Goal: Information Seeking & Learning: Learn about a topic

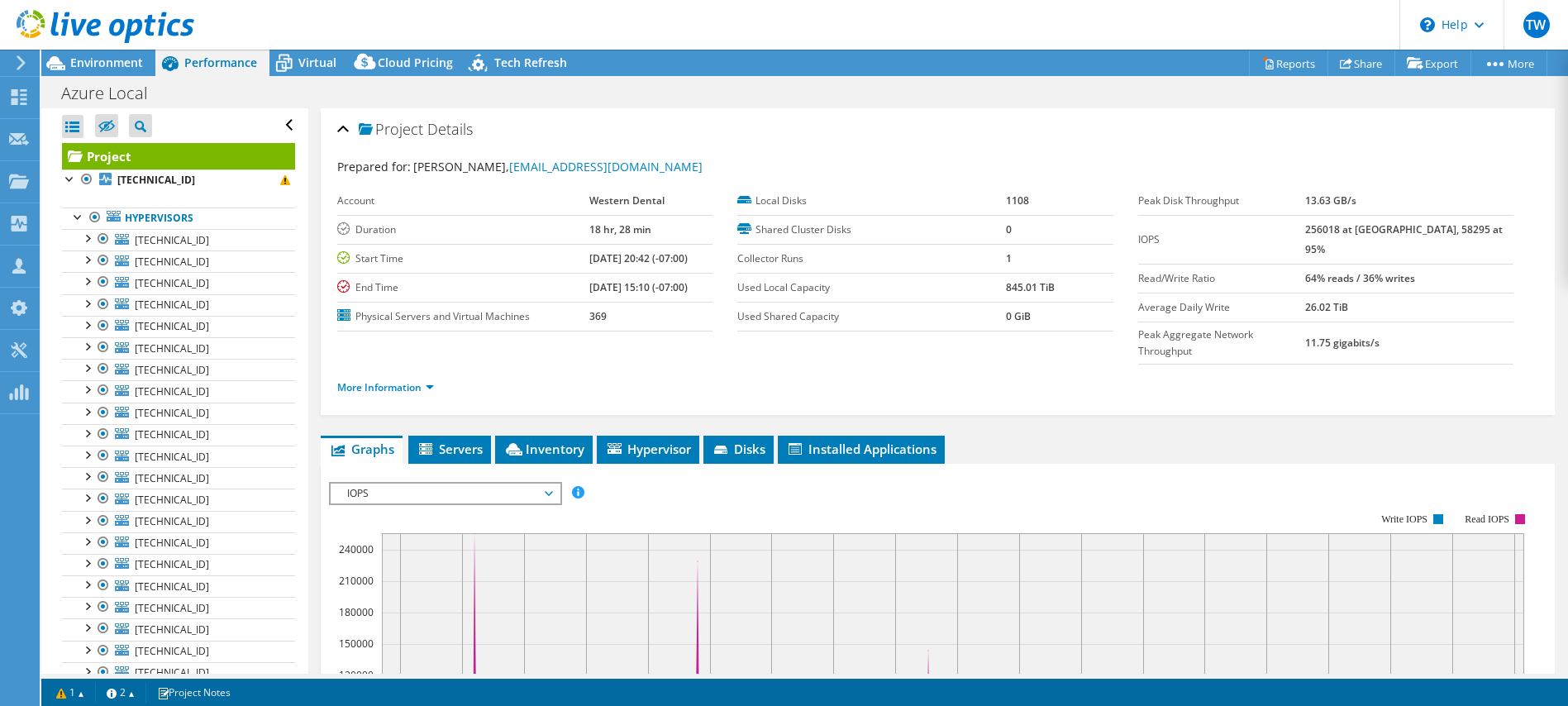
select select "USD"
click at [534, 441] on span "Inventory" at bounding box center [543, 448] width 81 height 16
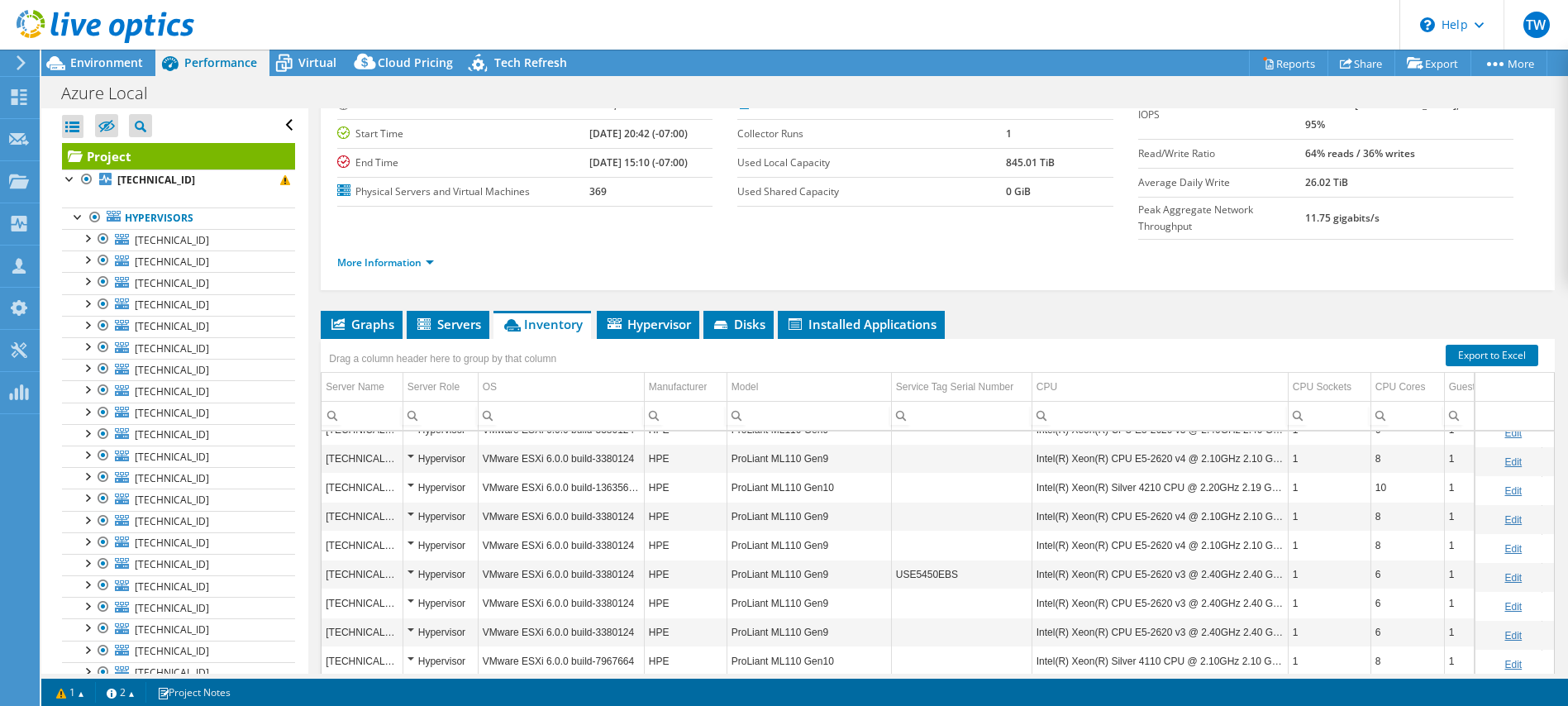
scroll to position [258, 0]
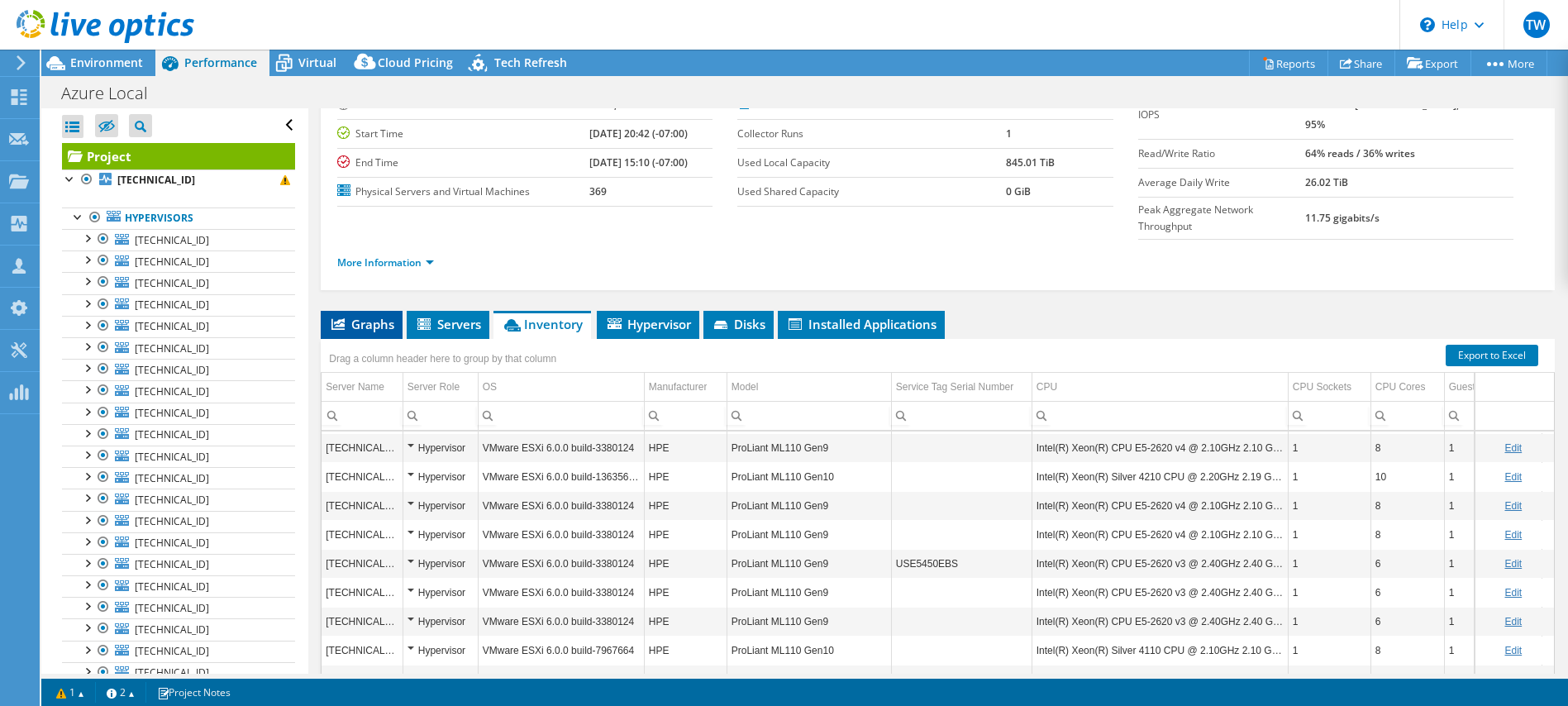
click at [370, 315] on span "Graphs" at bounding box center [361, 323] width 66 height 16
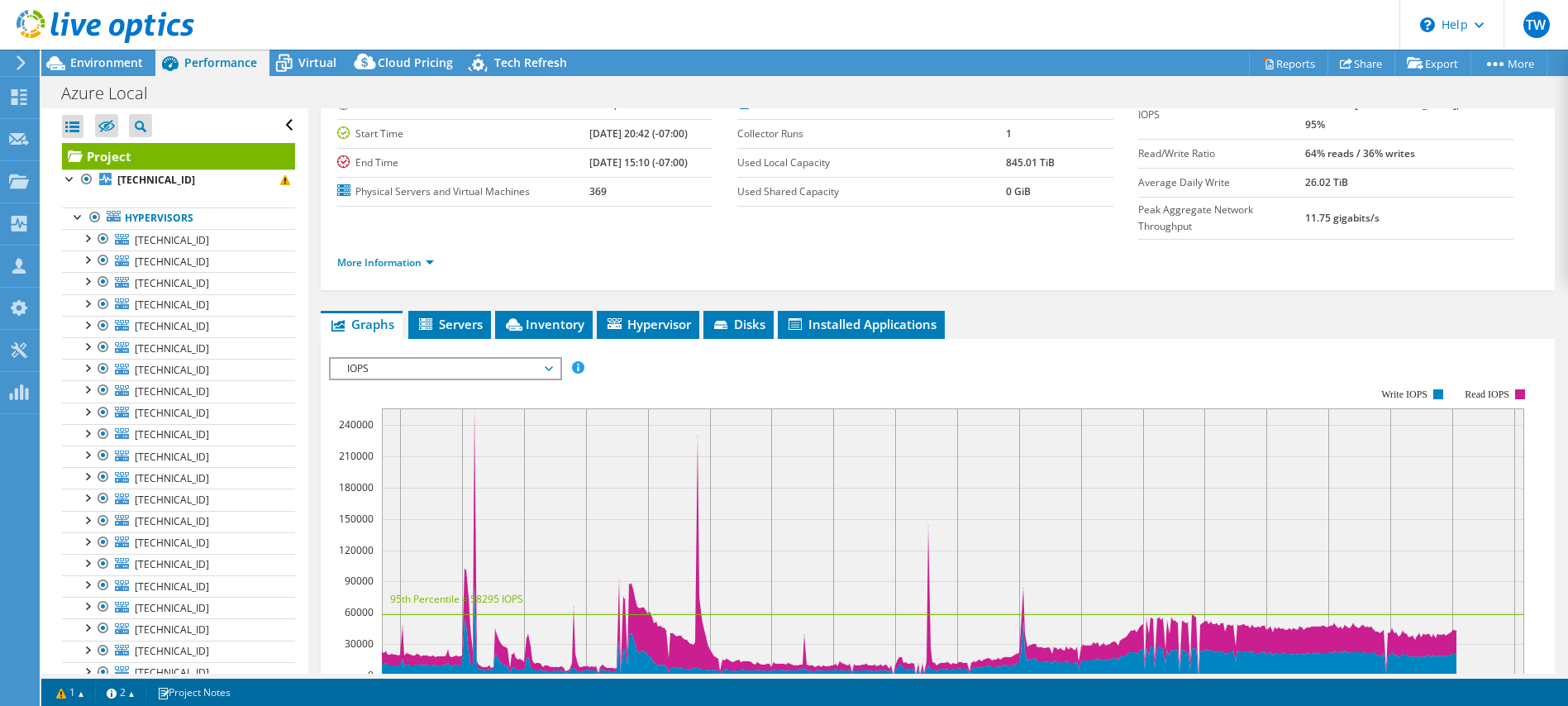
drag, startPoint x: 420, startPoint y: 334, endPoint x: 413, endPoint y: 344, distance: 12.2
click at [419, 359] on span "IOPS" at bounding box center [445, 369] width 213 height 20
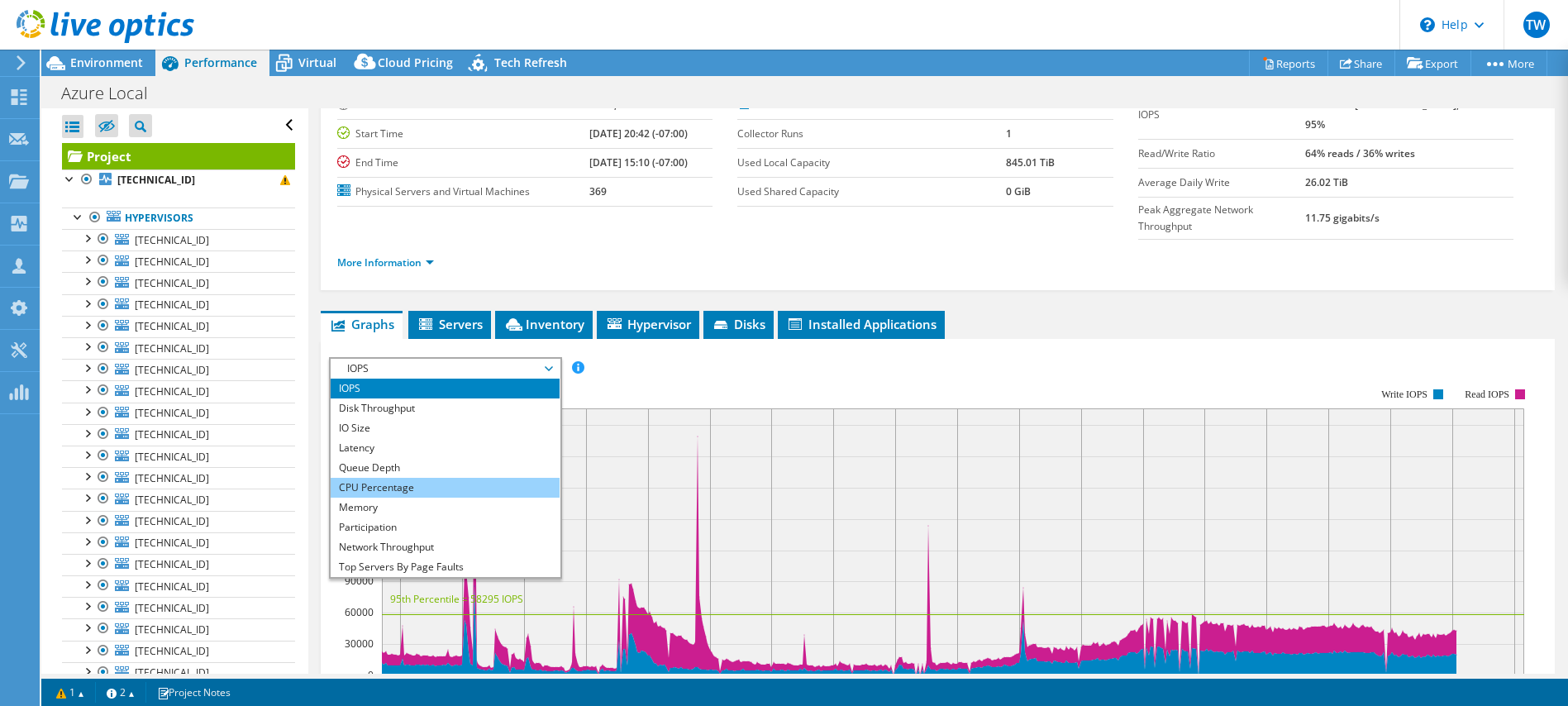
click at [420, 478] on li "CPU Percentage" at bounding box center [444, 487] width 229 height 20
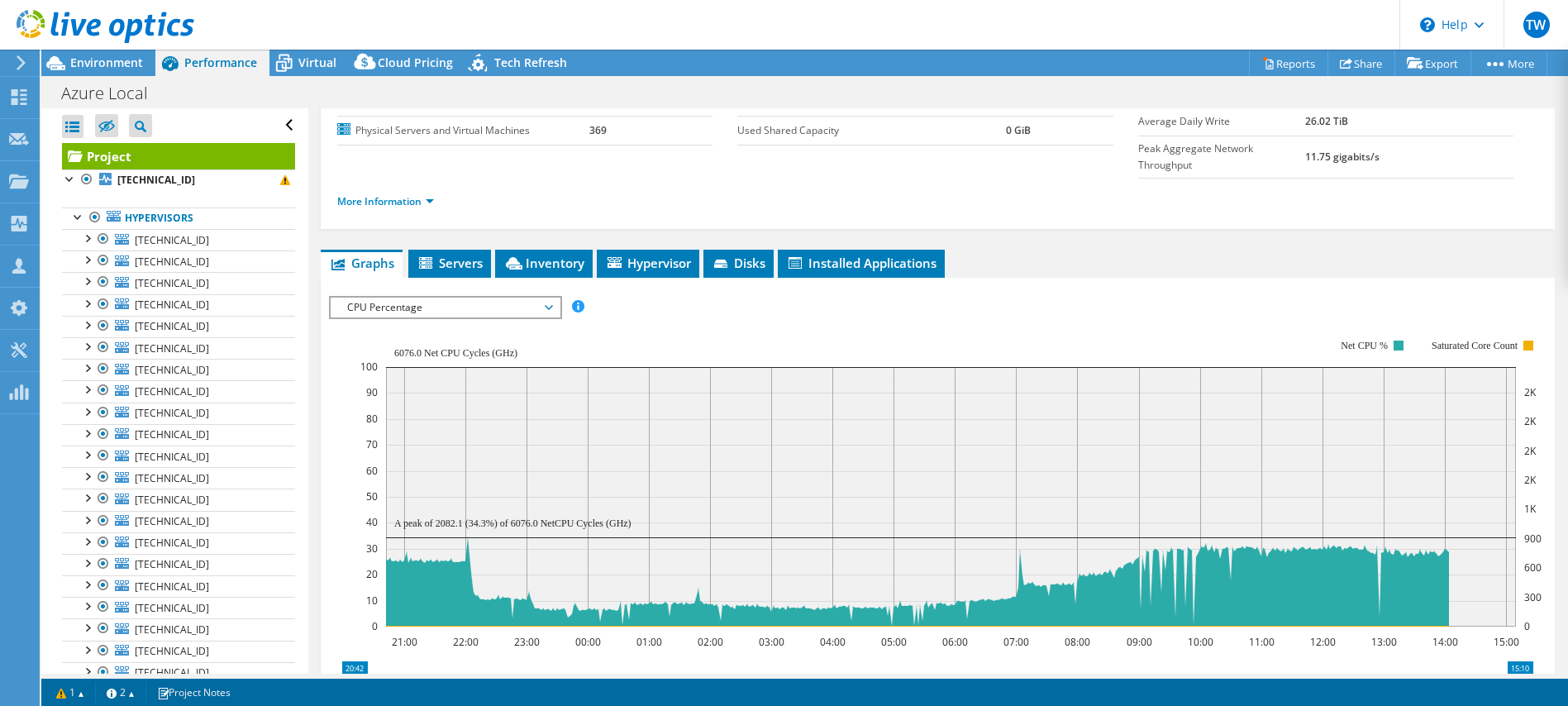
scroll to position [0, 0]
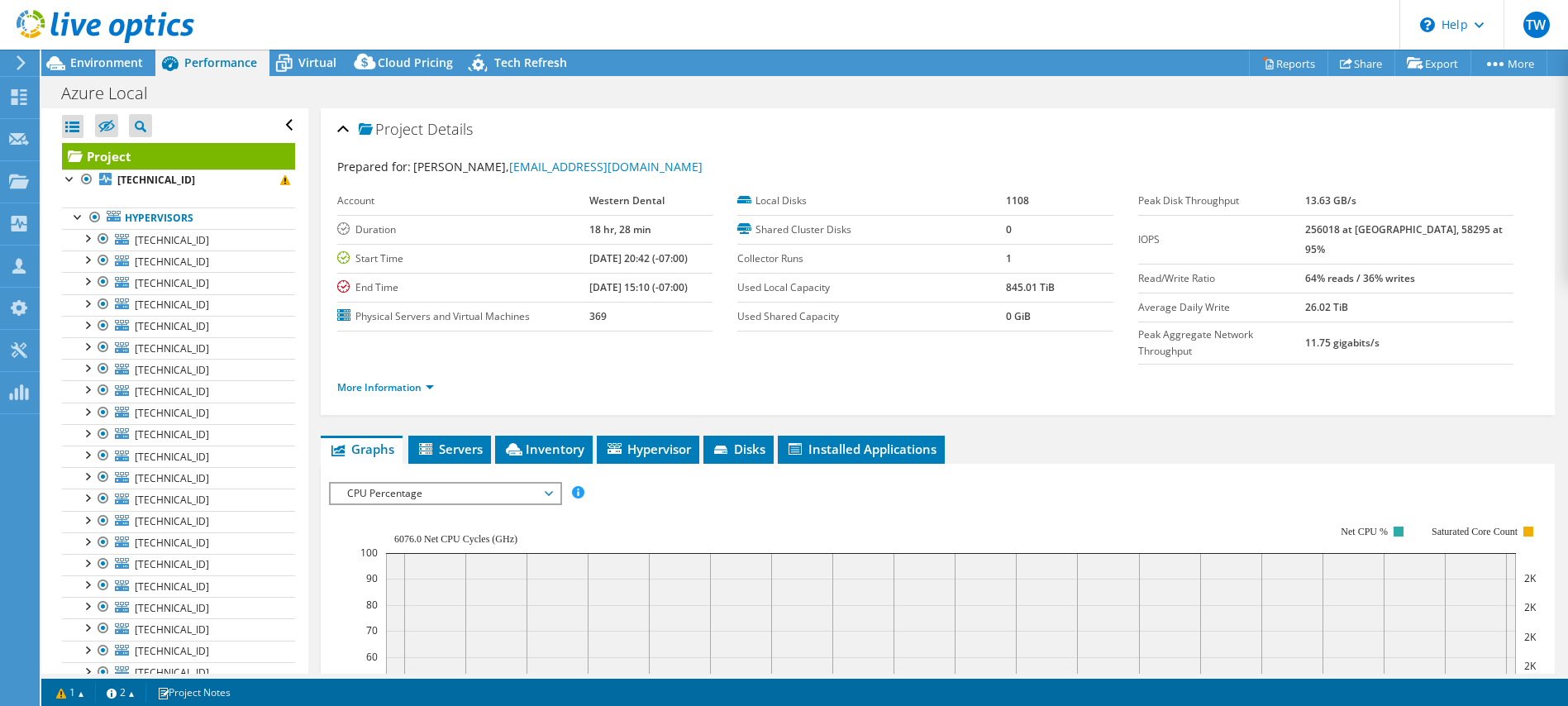
drag, startPoint x: 1327, startPoint y: 230, endPoint x: 1416, endPoint y: 234, distance: 89.1
click at [1420, 230] on tr "IOPS 256018 at Peak, 58295 at 95%" at bounding box center [1326, 239] width 375 height 48
drag, startPoint x: 501, startPoint y: 468, endPoint x: 487, endPoint y: 474, distance: 15.2
click at [499, 484] on span "CPU Percentage" at bounding box center [445, 493] width 213 height 20
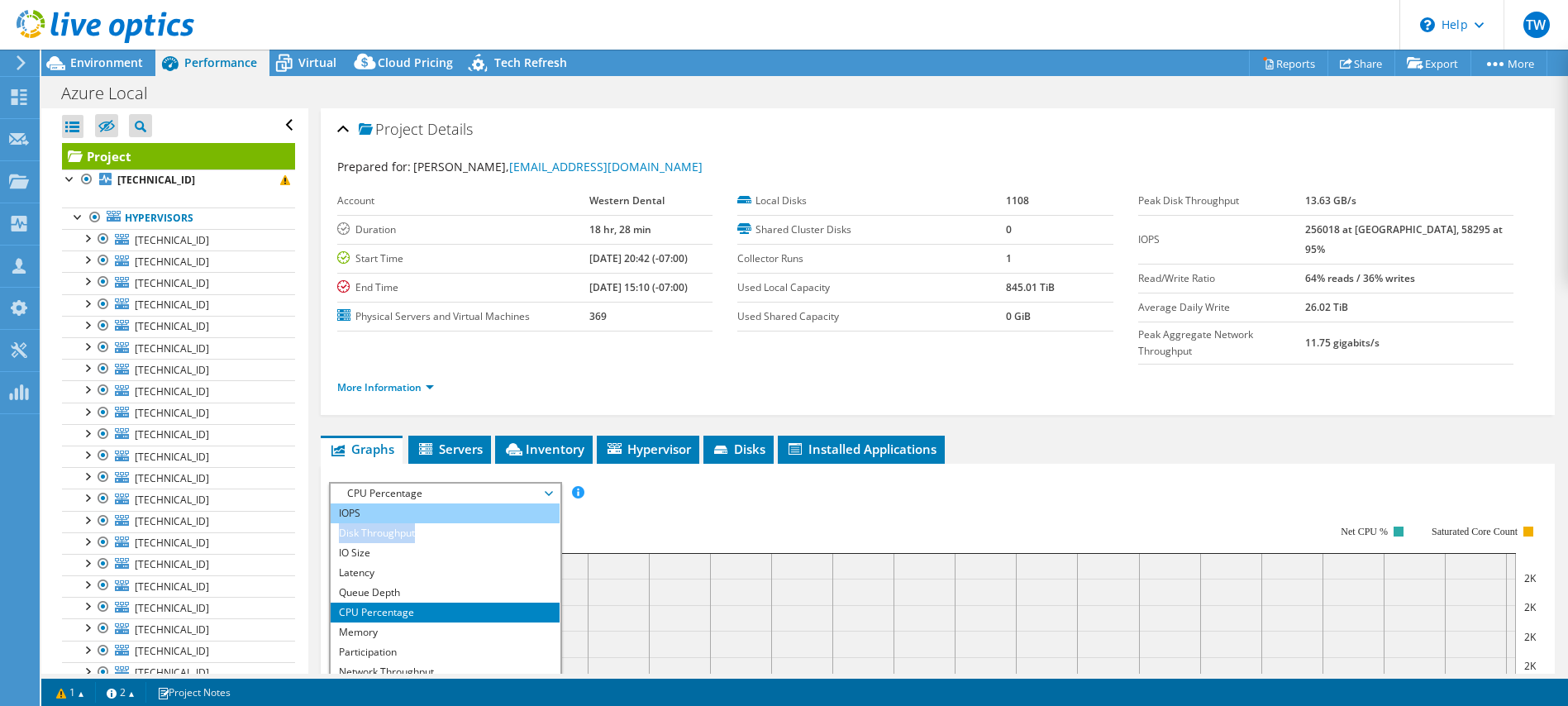
drag, startPoint x: 418, startPoint y: 490, endPoint x: 423, endPoint y: 483, distance: 8.6
click at [423, 504] on ul "IOPS Disk Throughput IO Size Latency Queue Depth CPU Percentage Memory Page Fau…" at bounding box center [444, 602] width 229 height 199
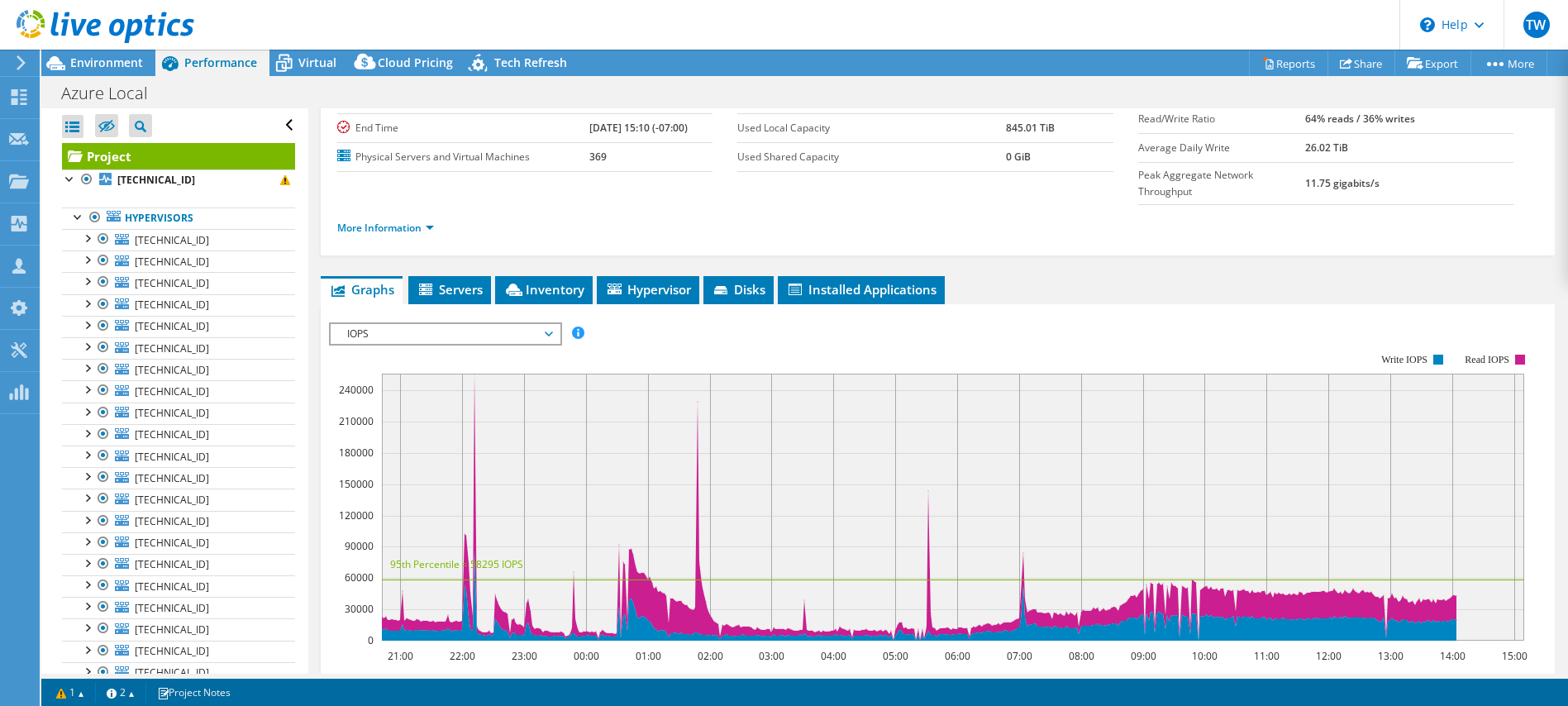
scroll to position [162, 0]
